Goal: Transaction & Acquisition: Purchase product/service

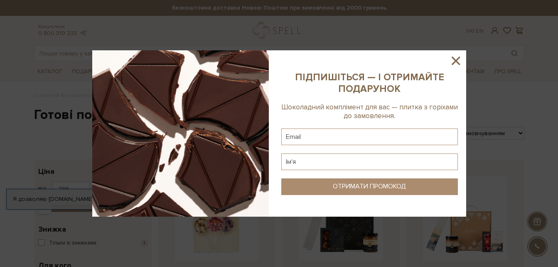
click at [453, 59] on icon at bounding box center [456, 61] width 14 height 14
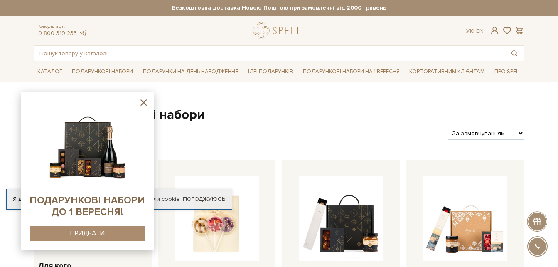
click at [140, 101] on icon at bounding box center [143, 102] width 10 height 10
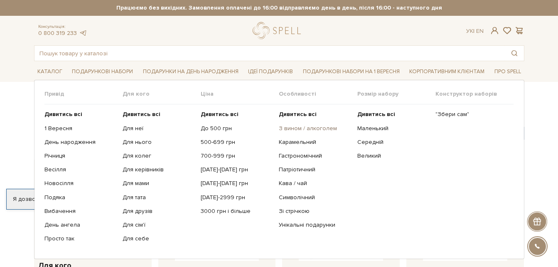
click at [295, 128] on link "З вином / алкоголем" at bounding box center [315, 128] width 72 height 7
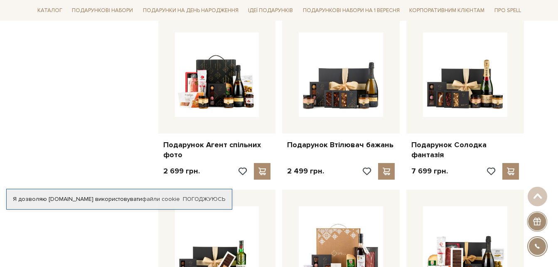
scroll to position [670, 0]
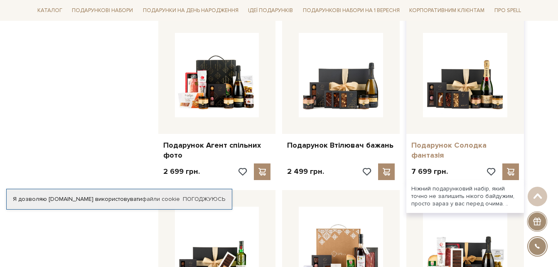
click at [468, 143] on link "Подарунок Солодка фантазія" at bounding box center [465, 150] width 108 height 20
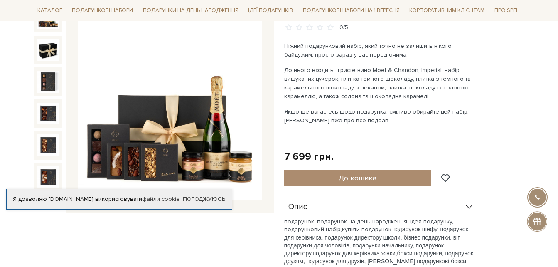
scroll to position [106, 0]
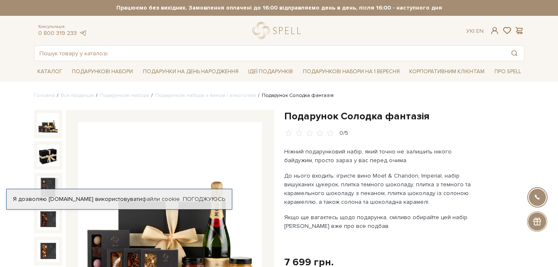
click at [389, 135] on div "0/5" at bounding box center [404, 133] width 240 height 8
